Goal: Task Accomplishment & Management: Complete application form

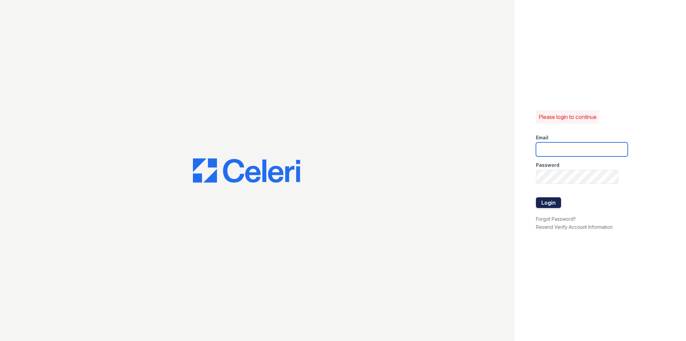
type input "[EMAIL_ADDRESS][PERSON_NAME][PERSON_NAME][DOMAIN_NAME]"
click at [549, 202] on button "Login" at bounding box center [548, 202] width 25 height 11
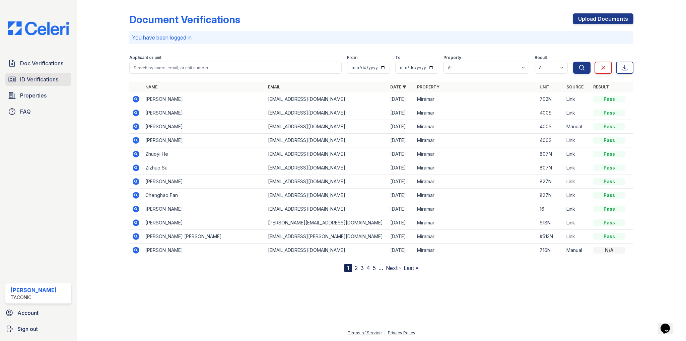
click at [27, 78] on span "ID Verifications" at bounding box center [39, 79] width 38 height 8
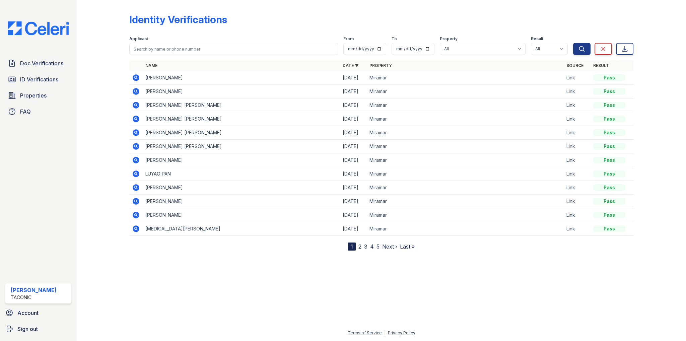
click at [136, 77] on icon at bounding box center [136, 77] width 2 height 2
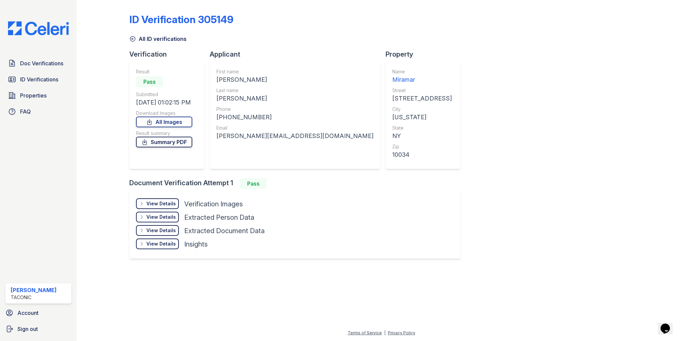
click at [165, 143] on link "Summary PDF" at bounding box center [164, 142] width 56 height 11
click at [26, 62] on span "Doc Verifications" at bounding box center [41, 63] width 43 height 8
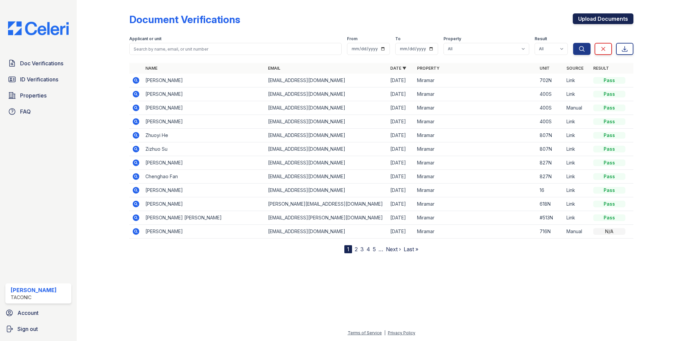
click at [589, 20] on link "Upload Documents" at bounding box center [603, 18] width 61 height 11
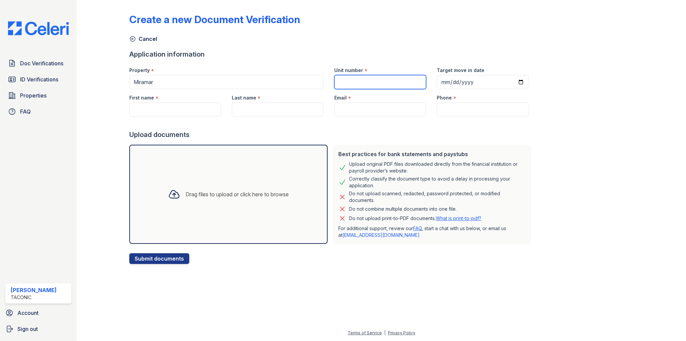
click at [393, 82] on input "Unit number" at bounding box center [380, 82] width 92 height 14
type input "500S"
click at [458, 83] on input "Target move in date" at bounding box center [483, 82] width 92 height 14
click at [439, 80] on input "Target move in date" at bounding box center [483, 82] width 92 height 14
click at [510, 81] on input "Target move in date" at bounding box center [483, 82] width 92 height 14
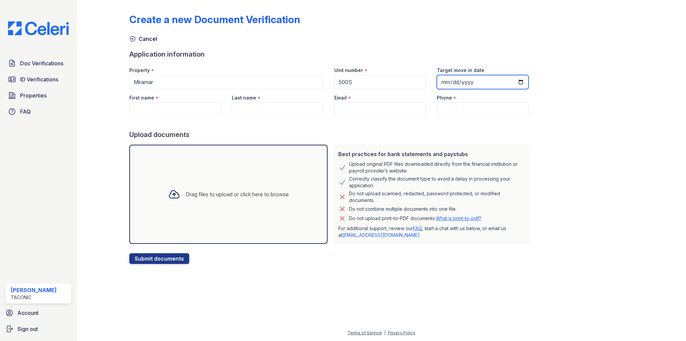
type input "2025-09-15"
click at [162, 109] on input "First name" at bounding box center [175, 110] width 92 height 14
type input "Awilda"
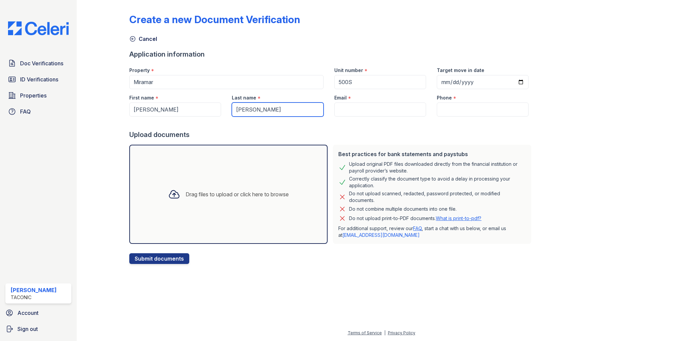
type input "Perez"
click at [351, 109] on input "Email" at bounding box center [380, 110] width 92 height 14
paste input "awilda.perez1092@gmail.com"
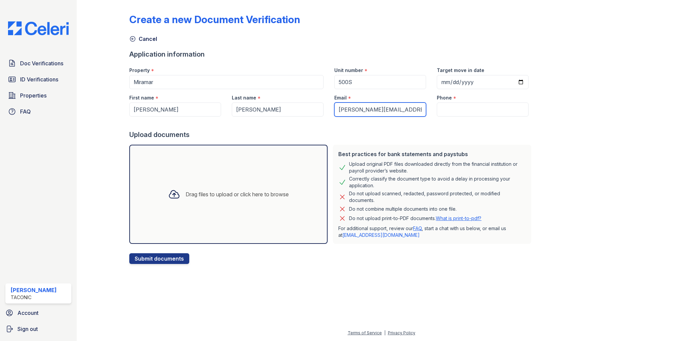
type input "awilda.perez1092@gmail.com"
click at [445, 111] on input "Phone" at bounding box center [483, 110] width 92 height 14
paste input "917-575-2668"
type input "917-575-2668"
click at [186, 190] on div "Drag files to upload or click here to browse" at bounding box center [237, 194] width 103 height 8
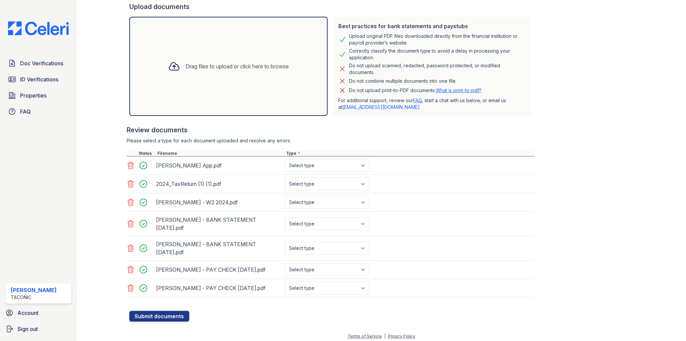
scroll to position [130, 0]
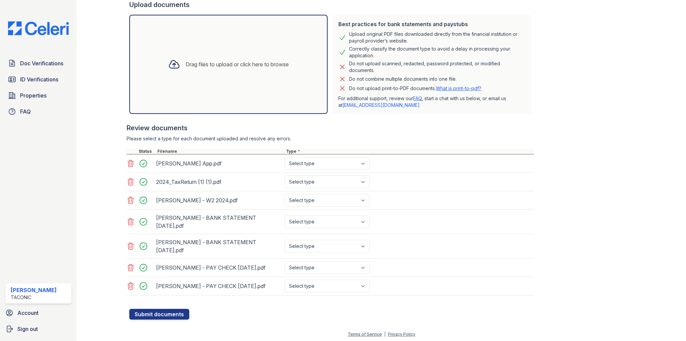
click at [129, 164] on icon at bounding box center [131, 163] width 8 height 8
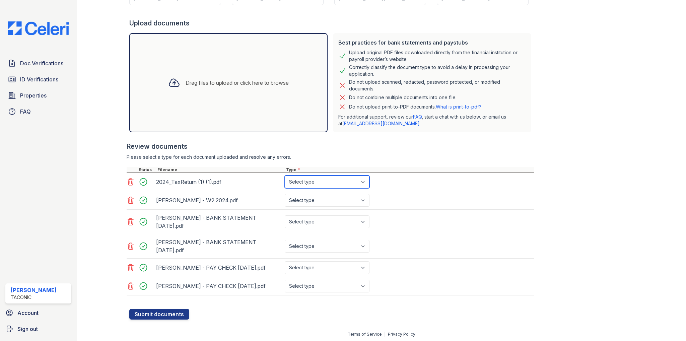
click at [364, 181] on select "Select type Paystub Bank Statement Offer Letter Tax Documents Benefit Award Let…" at bounding box center [327, 182] width 85 height 13
select select "tax_documents"
click at [285, 176] on select "Select type Paystub Bank Statement Offer Letter Tax Documents Benefit Award Let…" at bounding box center [327, 182] width 85 height 13
click at [362, 199] on select "Select type Paystub Bank Statement Offer Letter Tax Documents Benefit Award Let…" at bounding box center [327, 200] width 85 height 13
select select "tax_documents"
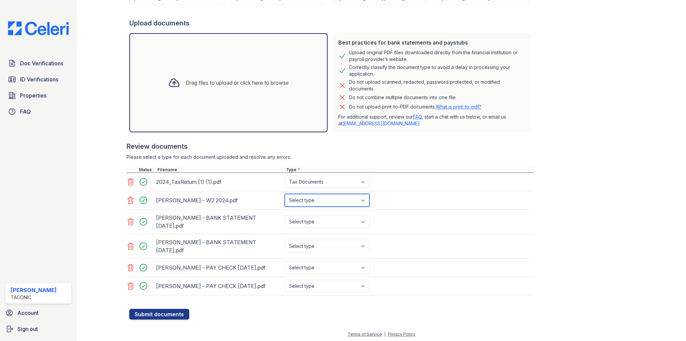
click at [285, 194] on select "Select type Paystub Bank Statement Offer Letter Tax Documents Benefit Award Let…" at bounding box center [327, 200] width 85 height 13
click at [366, 222] on select "Select type Paystub Bank Statement Offer Letter Tax Documents Benefit Award Let…" at bounding box center [327, 221] width 85 height 13
select select "bank_statement"
click at [285, 215] on select "Select type Paystub Bank Statement Offer Letter Tax Documents Benefit Award Let…" at bounding box center [327, 221] width 85 height 13
click at [364, 241] on select "Select type Paystub Bank Statement Offer Letter Tax Documents Benefit Award Let…" at bounding box center [327, 246] width 85 height 13
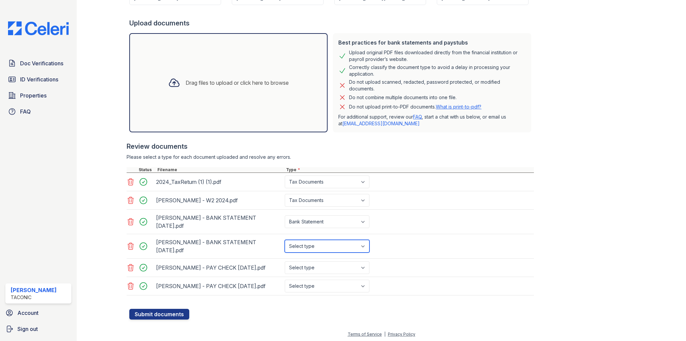
select select "bank_statement"
click at [285, 240] on select "Select type Paystub Bank Statement Offer Letter Tax Documents Benefit Award Let…" at bounding box center [327, 246] width 85 height 13
click at [362, 267] on select "Select type Paystub Bank Statement Offer Letter Tax Documents Benefit Award Let…" at bounding box center [327, 267] width 85 height 13
select select "paystub"
click at [285, 261] on select "Select type Paystub Bank Statement Offer Letter Tax Documents Benefit Award Let…" at bounding box center [327, 267] width 85 height 13
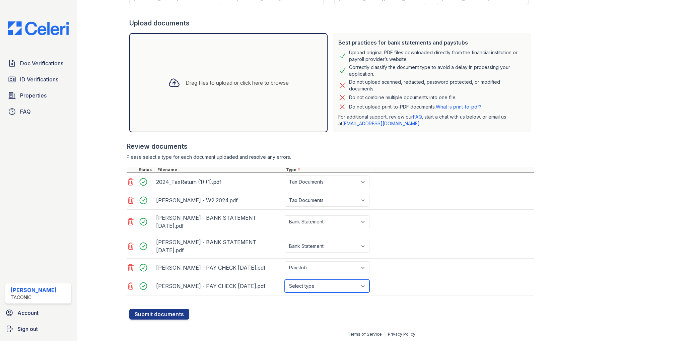
click at [356, 282] on select "Select type Paystub Bank Statement Offer Letter Tax Documents Benefit Award Let…" at bounding box center [327, 286] width 85 height 13
select select "paystub"
click at [285, 280] on select "Select type Paystub Bank Statement Offer Letter Tax Documents Benefit Award Let…" at bounding box center [327, 286] width 85 height 13
click at [174, 310] on button "Submit documents" at bounding box center [159, 314] width 60 height 11
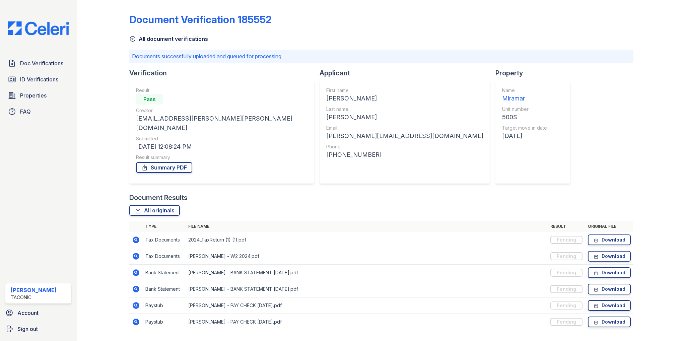
scroll to position [9, 0]
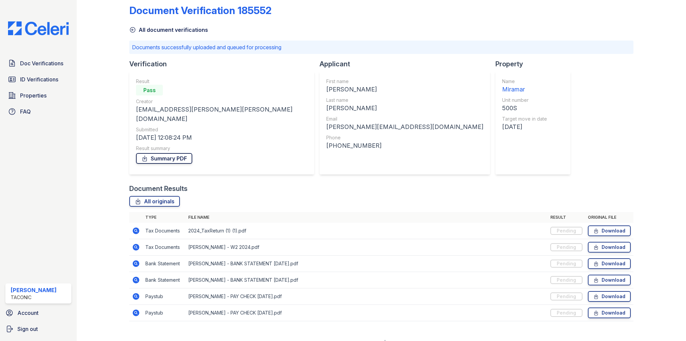
click at [165, 153] on link "Summary PDF" at bounding box center [164, 158] width 56 height 11
click at [29, 80] on span "ID Verifications" at bounding box center [39, 79] width 38 height 8
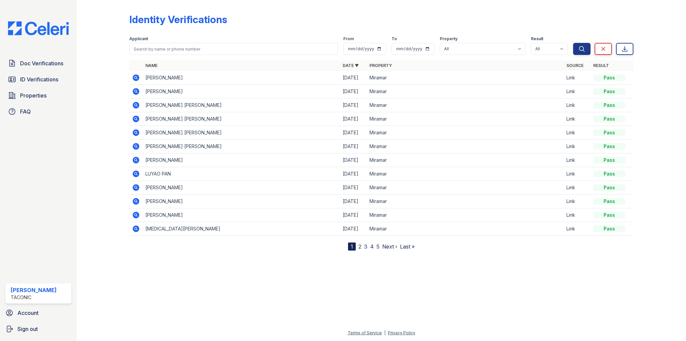
click at [134, 78] on icon at bounding box center [136, 77] width 7 height 7
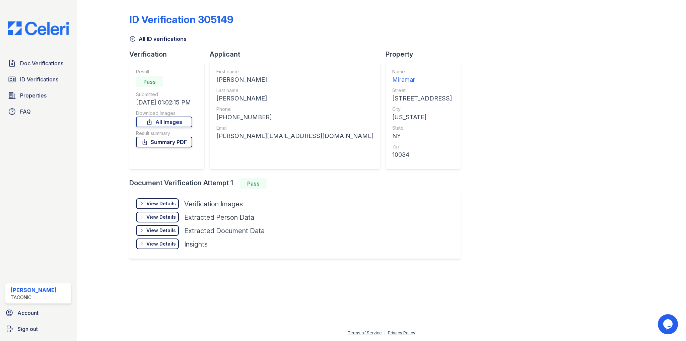
click at [164, 142] on link "Summary PDF" at bounding box center [164, 142] width 56 height 11
click at [29, 79] on span "ID Verifications" at bounding box center [39, 79] width 38 height 8
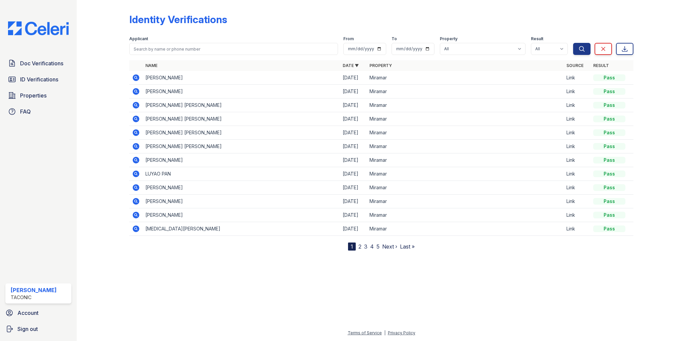
click at [135, 89] on icon at bounding box center [136, 91] width 7 height 7
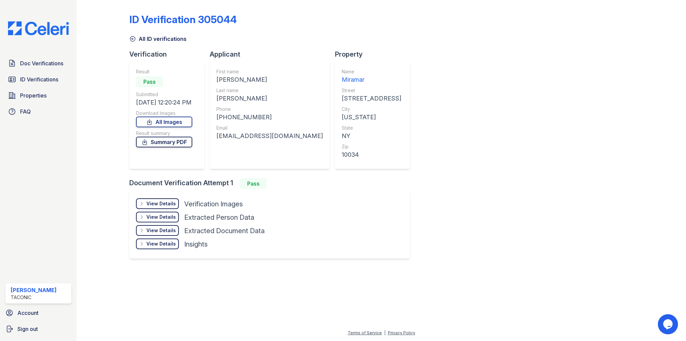
click at [163, 143] on link "Summary PDF" at bounding box center [164, 142] width 56 height 11
